Goal: Task Accomplishment & Management: Manage account settings

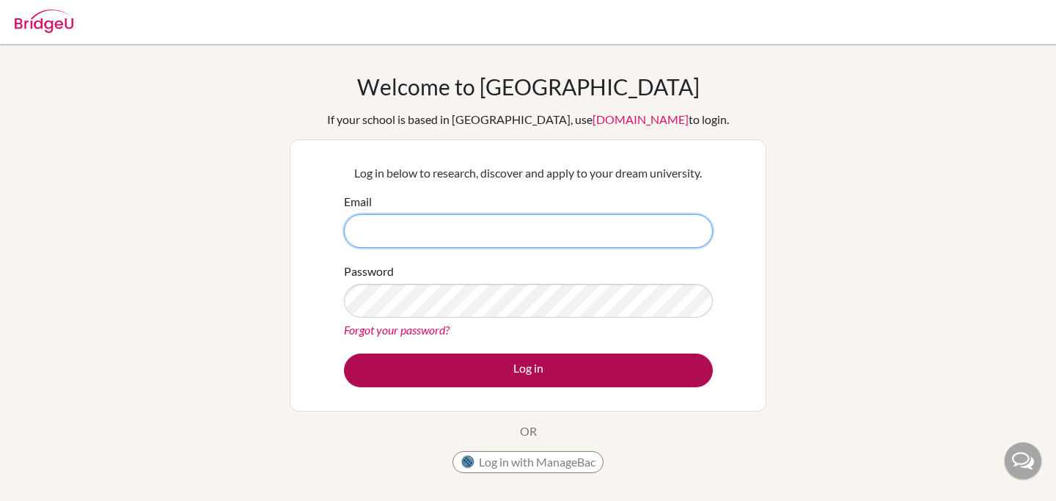
type input "maccuade@bbis.de"
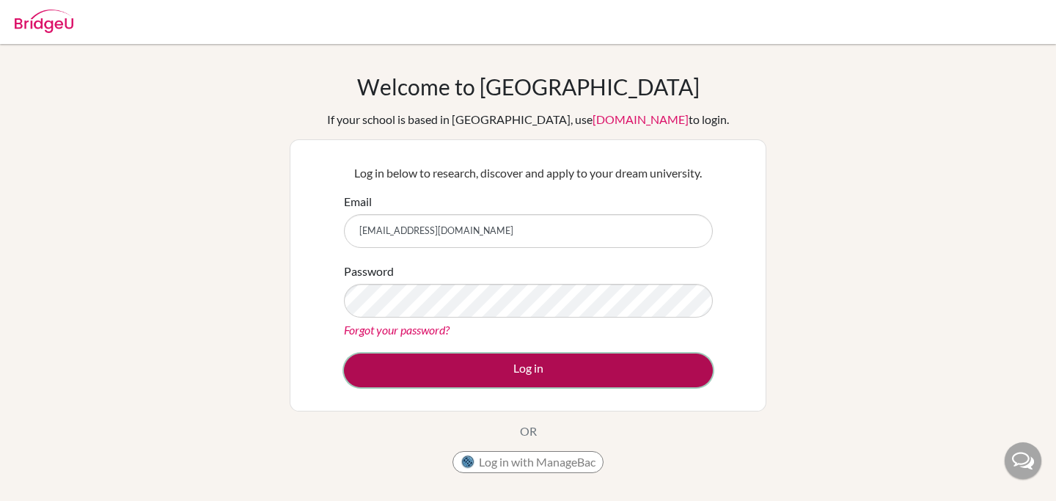
click at [490, 369] on button "Log in" at bounding box center [528, 370] width 369 height 34
